Goal: Navigation & Orientation: Understand site structure

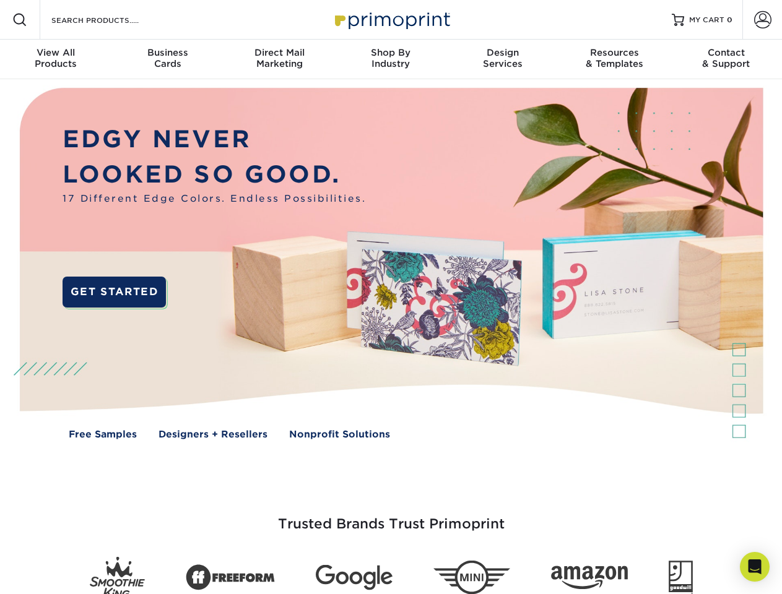
click at [390, 297] on img at bounding box center [390, 272] width 773 height 387
click at [20, 20] on span at bounding box center [19, 19] width 15 height 15
click at [762, 20] on span at bounding box center [762, 19] width 17 height 17
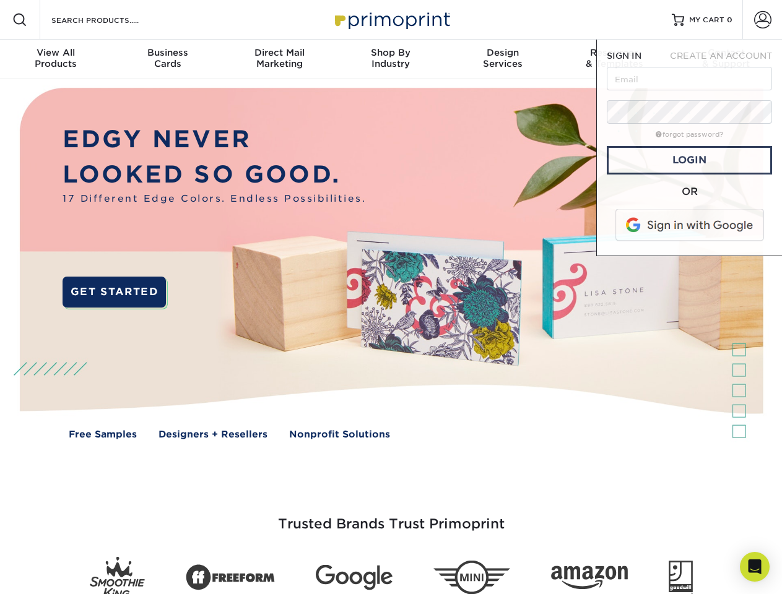
click at [56, 59] on div "View All Products" at bounding box center [55, 58] width 111 height 22
click at [167, 59] on div "Business Cards" at bounding box center [166, 58] width 111 height 22
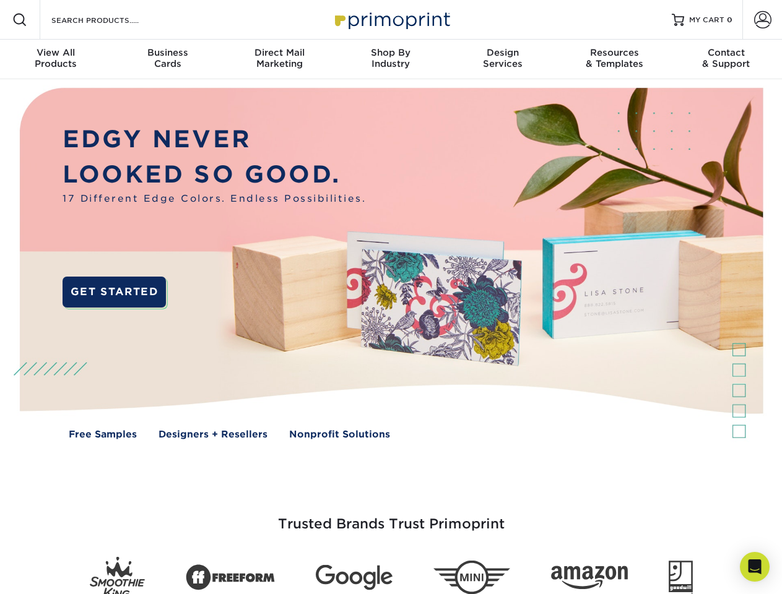
click at [279, 59] on div "Direct Mail Marketing" at bounding box center [278, 58] width 111 height 22
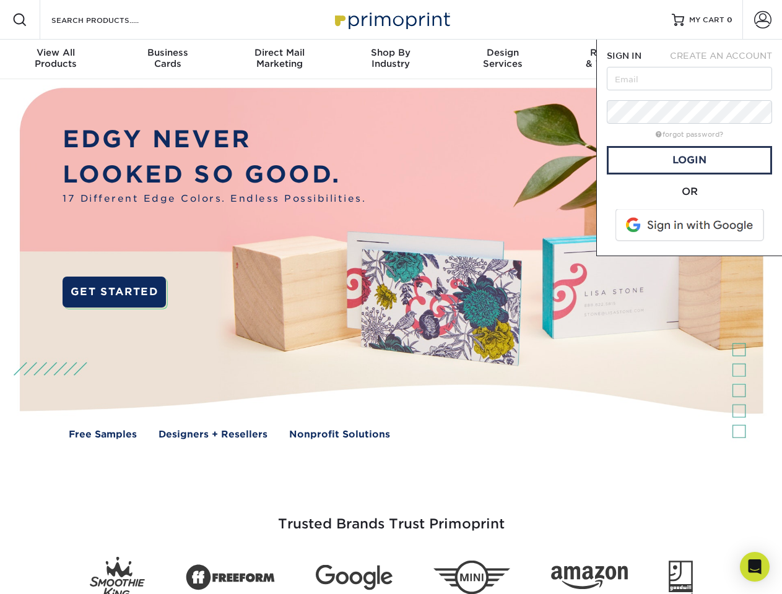
click at [390, 59] on div "Shop By Industry" at bounding box center [390, 58] width 111 height 22
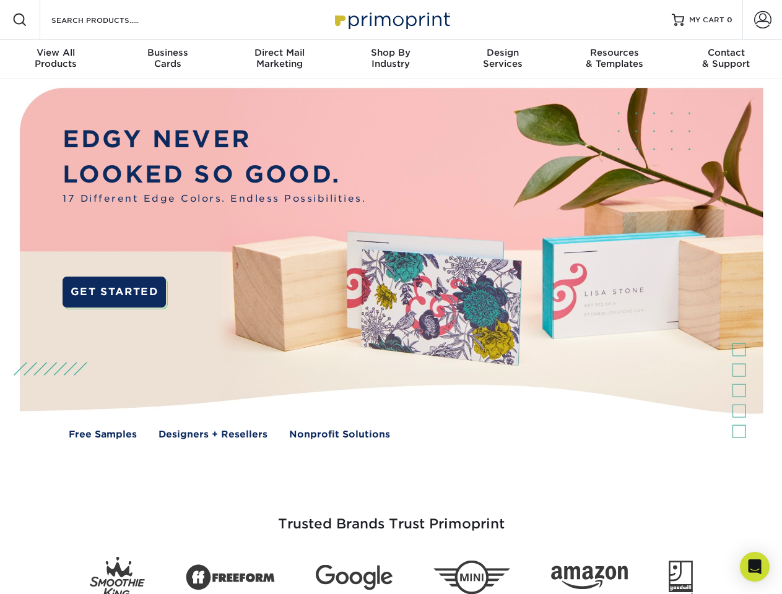
click at [502, 59] on div "Design Services" at bounding box center [502, 58] width 111 height 22
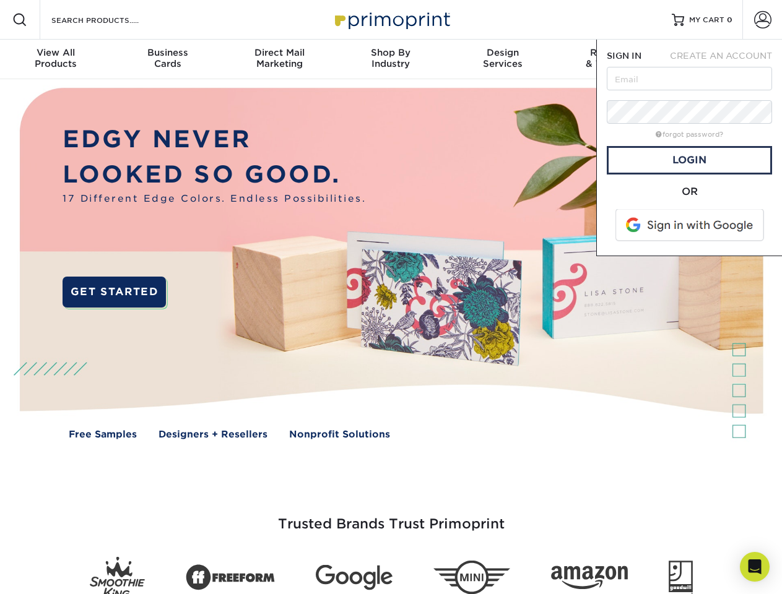
click at [614, 59] on span "SIGN IN" at bounding box center [623, 56] width 35 height 10
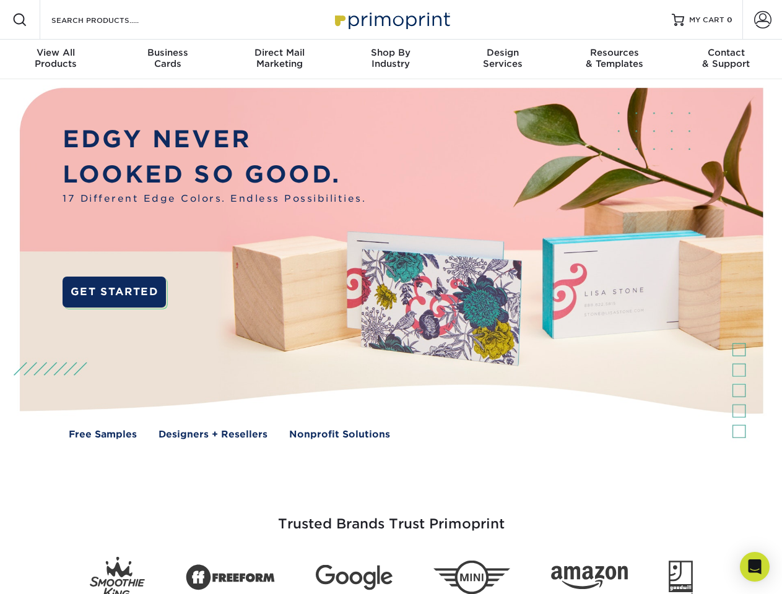
click at [726, 59] on div "Contact & Support" at bounding box center [725, 58] width 111 height 22
